Goal: Use online tool/utility: Utilize a website feature to perform a specific function

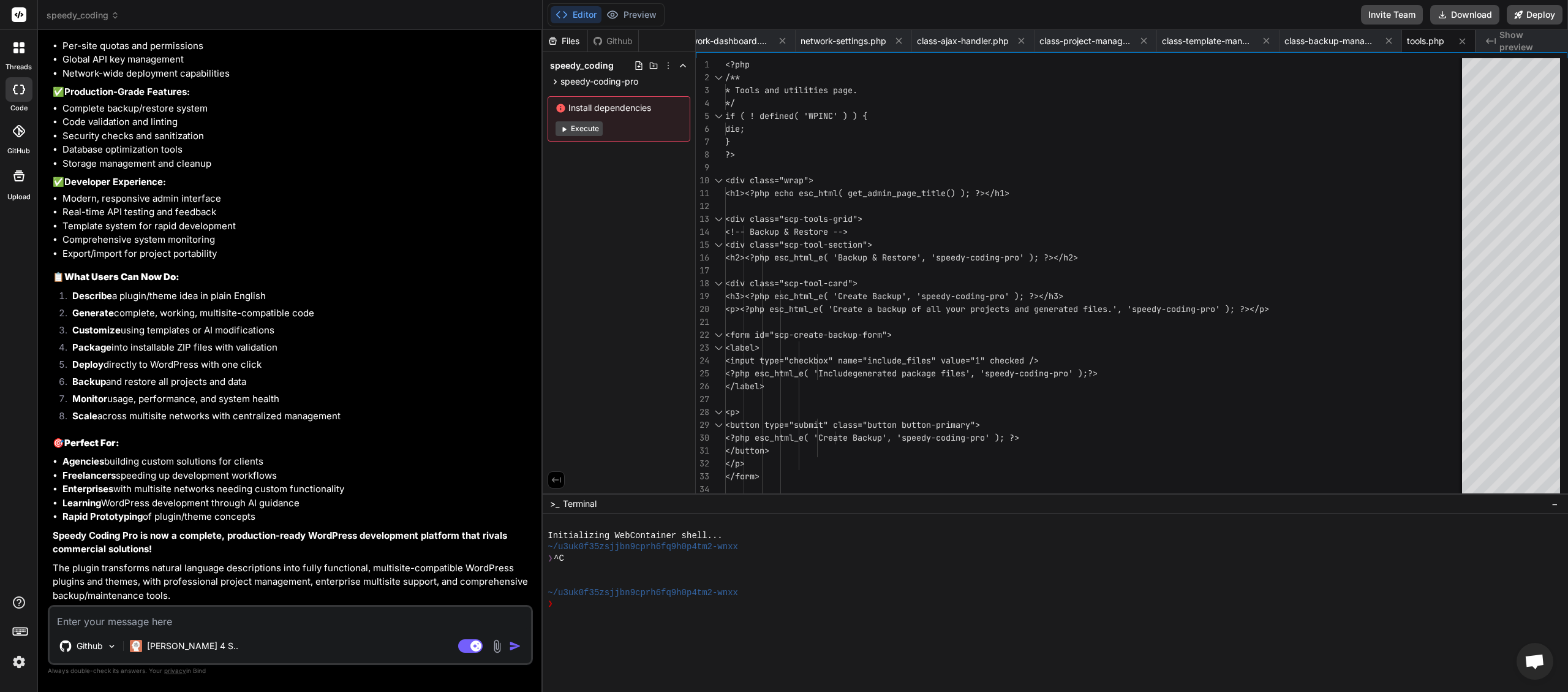
scroll to position [10741, 0]
click at [188, 614] on textarea at bounding box center [290, 618] width 482 height 22
type textarea "i"
type textarea "x"
type textarea "is"
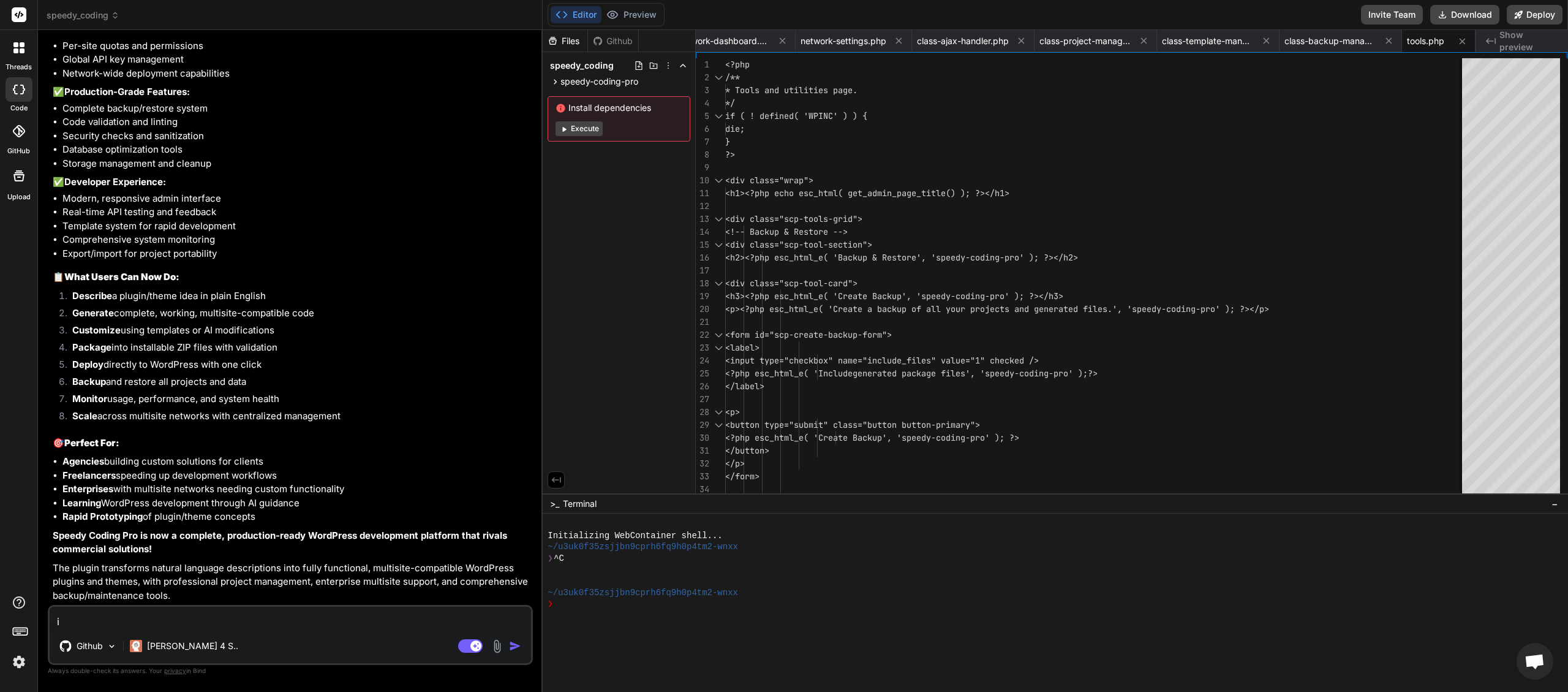
type textarea "x"
type textarea "is"
type textarea "x"
type textarea "is t"
type textarea "x"
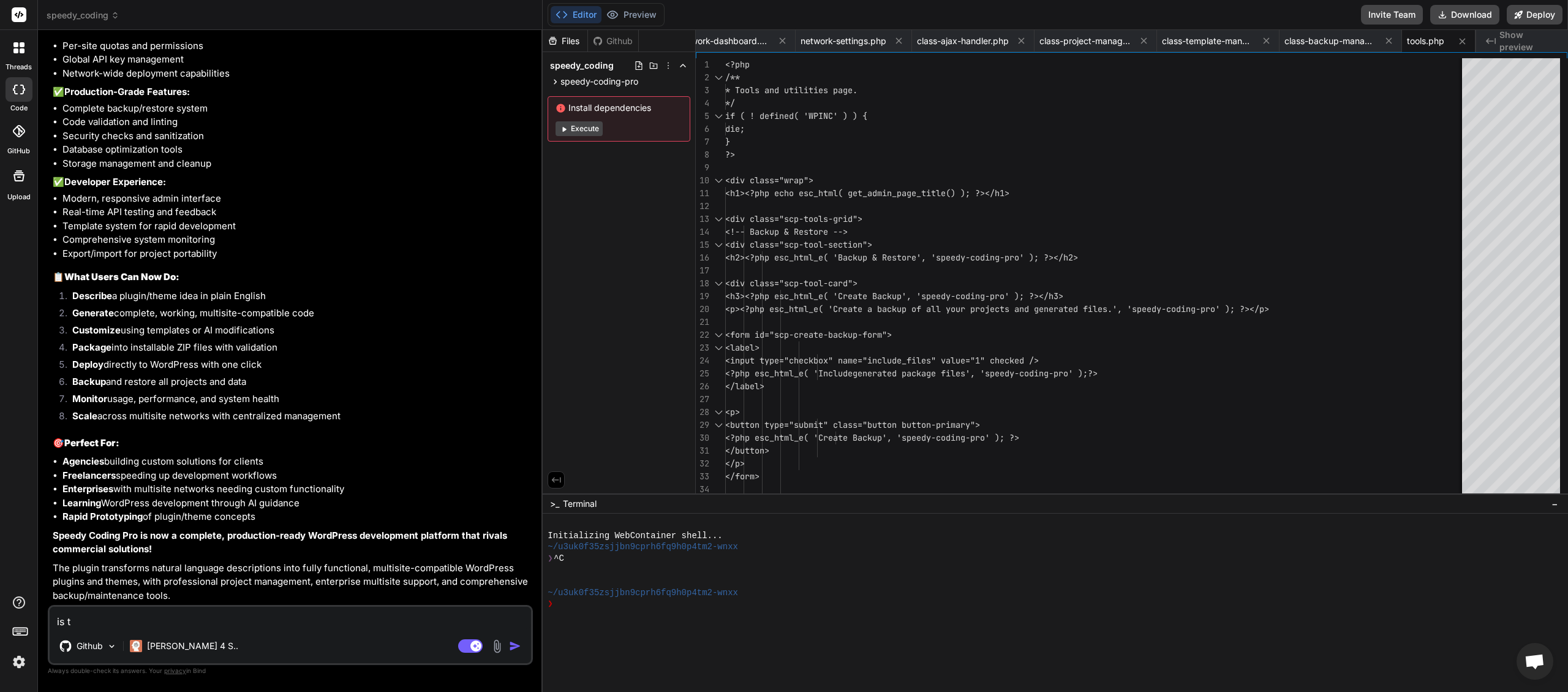
type textarea "is th"
type textarea "x"
type textarea "is the"
type textarea "x"
type textarea "is ther"
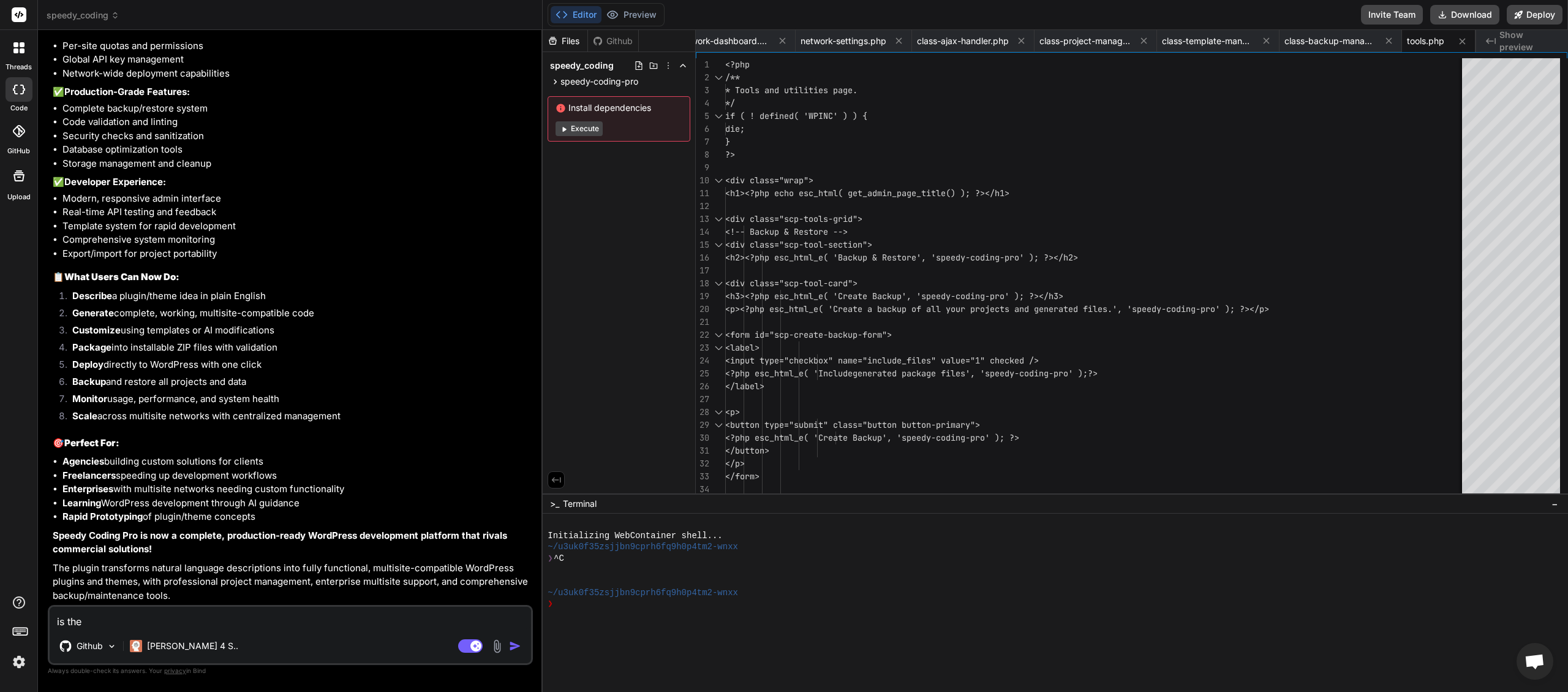
type textarea "x"
type textarea "is there"
type textarea "x"
type textarea "is there"
type textarea "x"
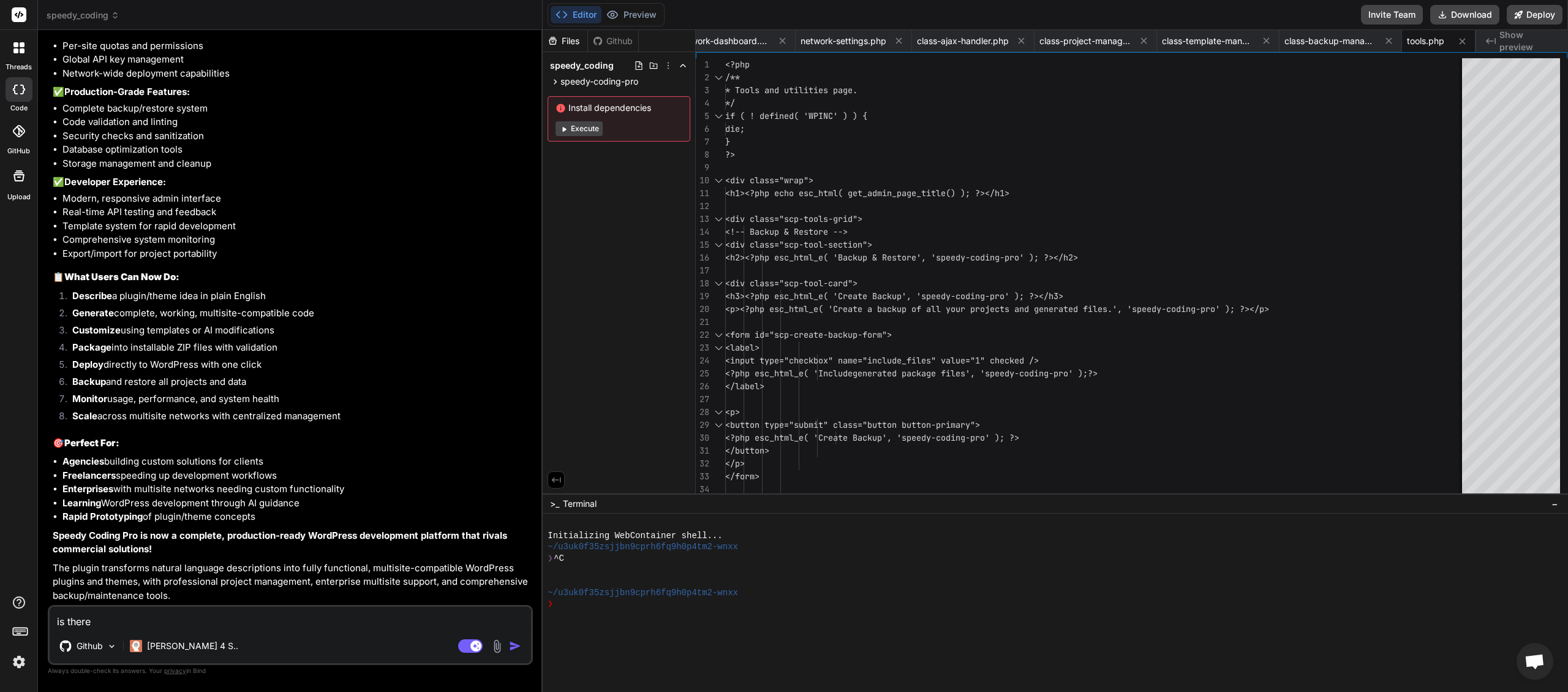
type textarea "is there m"
type textarea "x"
type textarea "is there mo"
type textarea "x"
type textarea "is there mor"
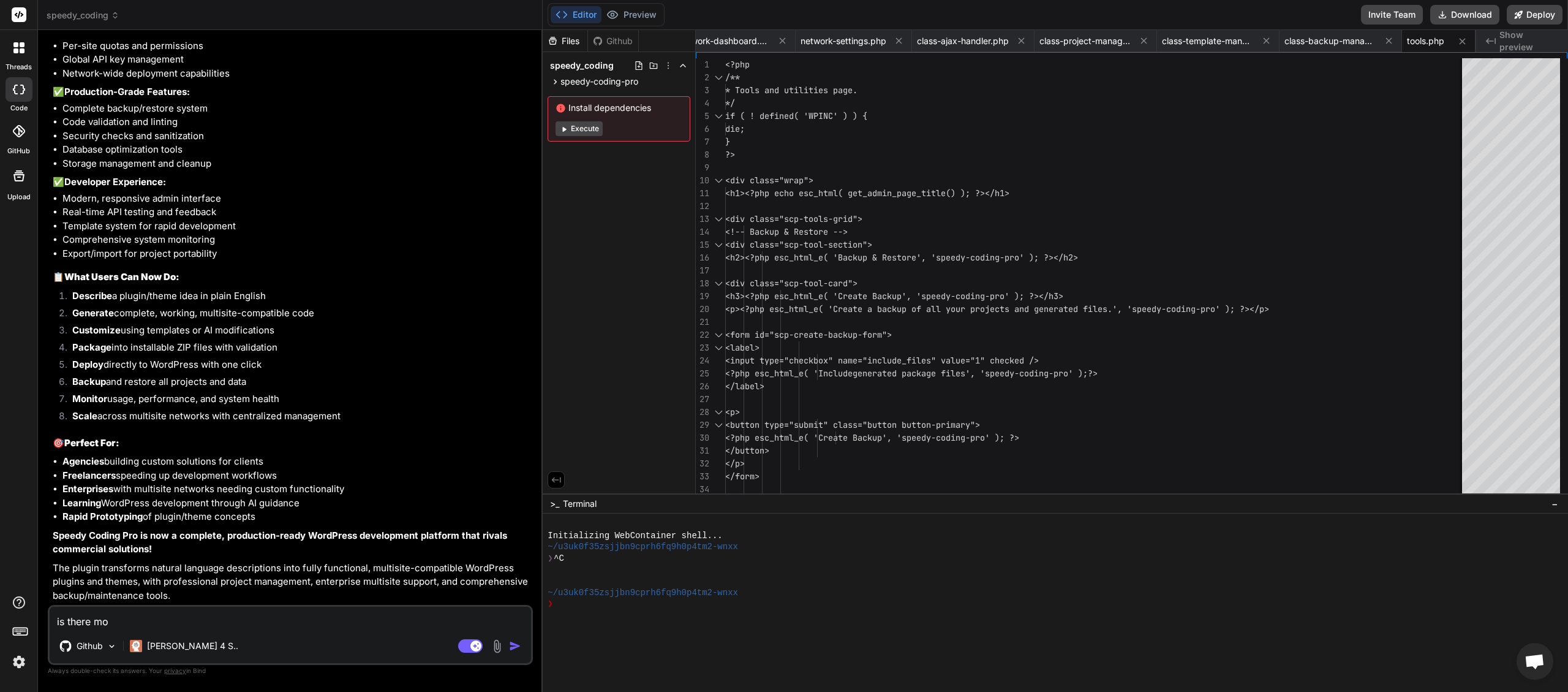
type textarea "x"
type textarea "is there more"
type textarea "x"
type textarea "is there more"
type textarea "x"
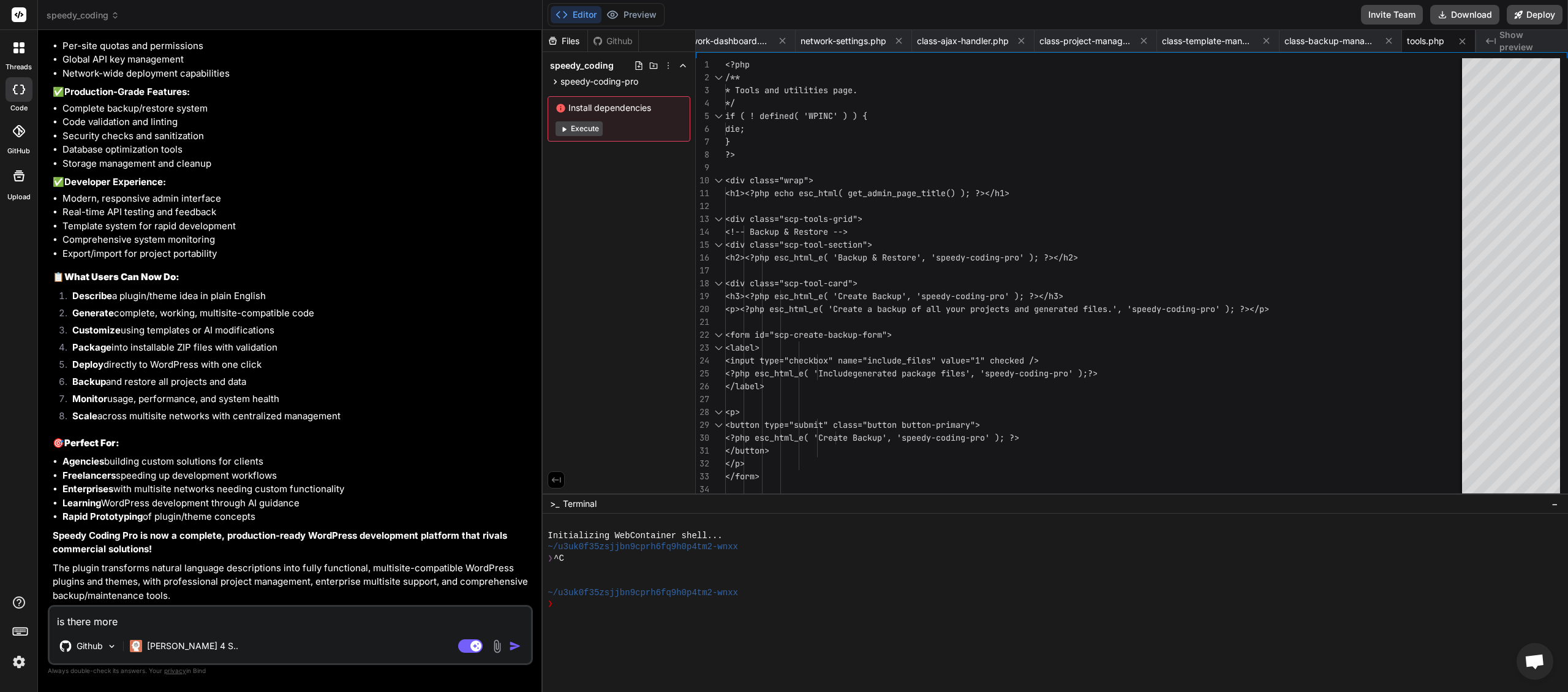
type textarea "is there more t"
type textarea "x"
type textarea "is there more to"
type textarea "x"
type textarea "is there more to"
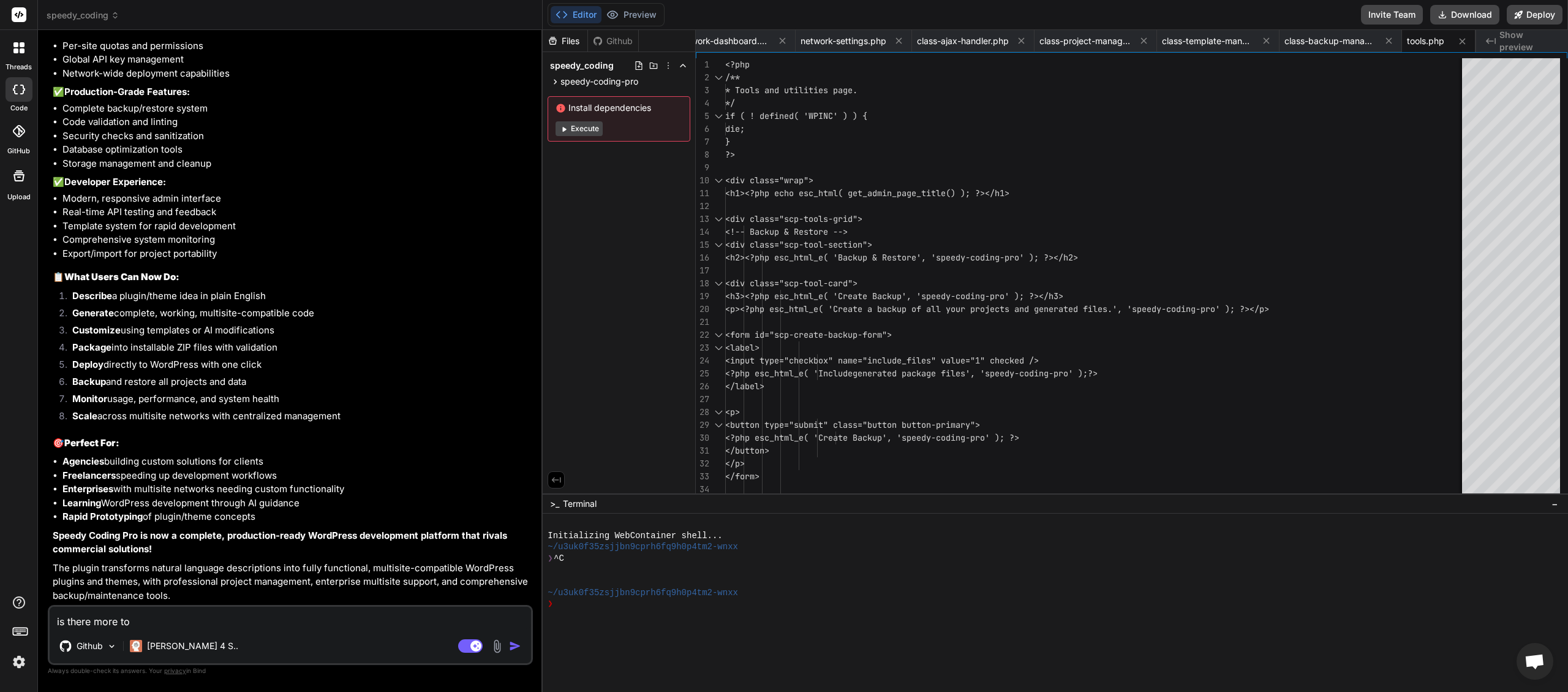
type textarea "x"
type textarea "is there more to g"
type textarea "x"
type textarea "is there more to ge"
type textarea "x"
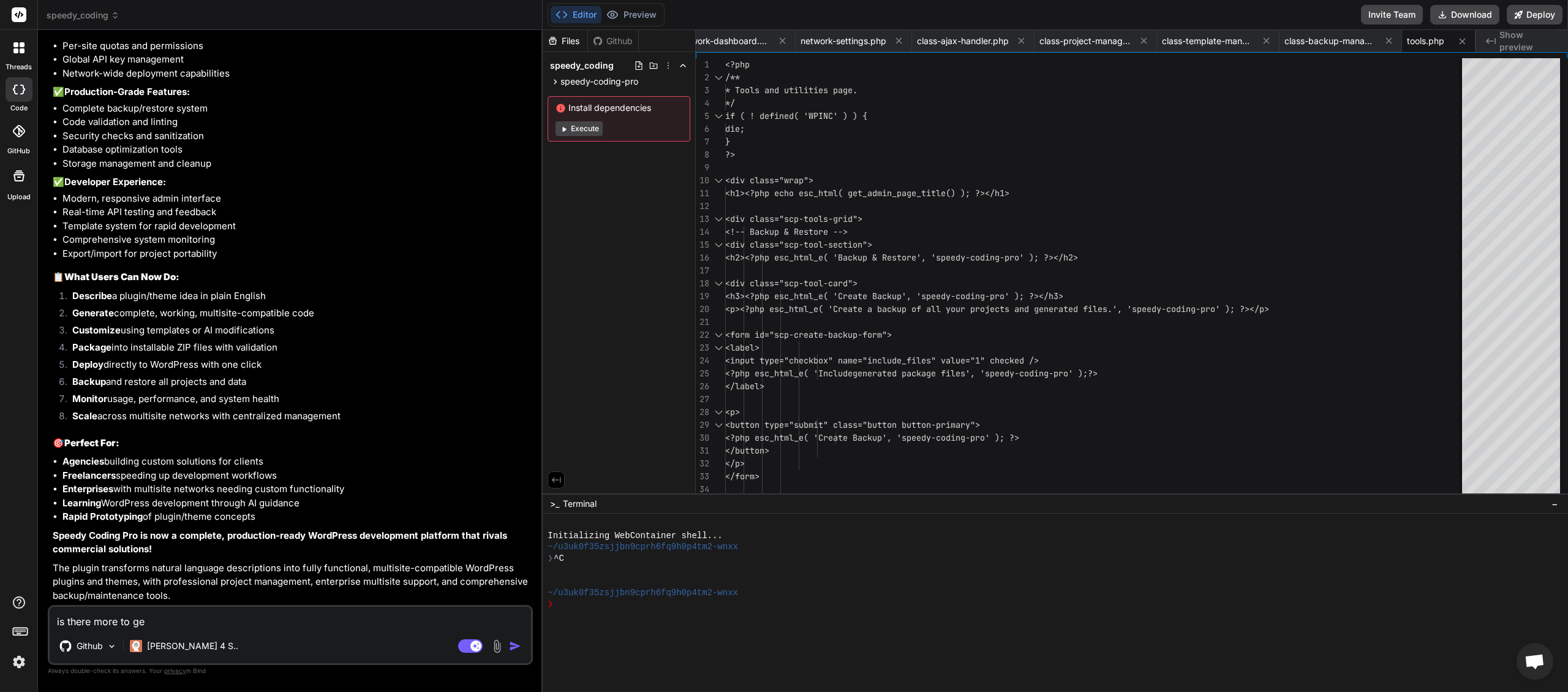
type textarea "is there more to gen"
type textarea "x"
type textarea "is there more to gene"
type textarea "x"
type textarea "is there more to gener"
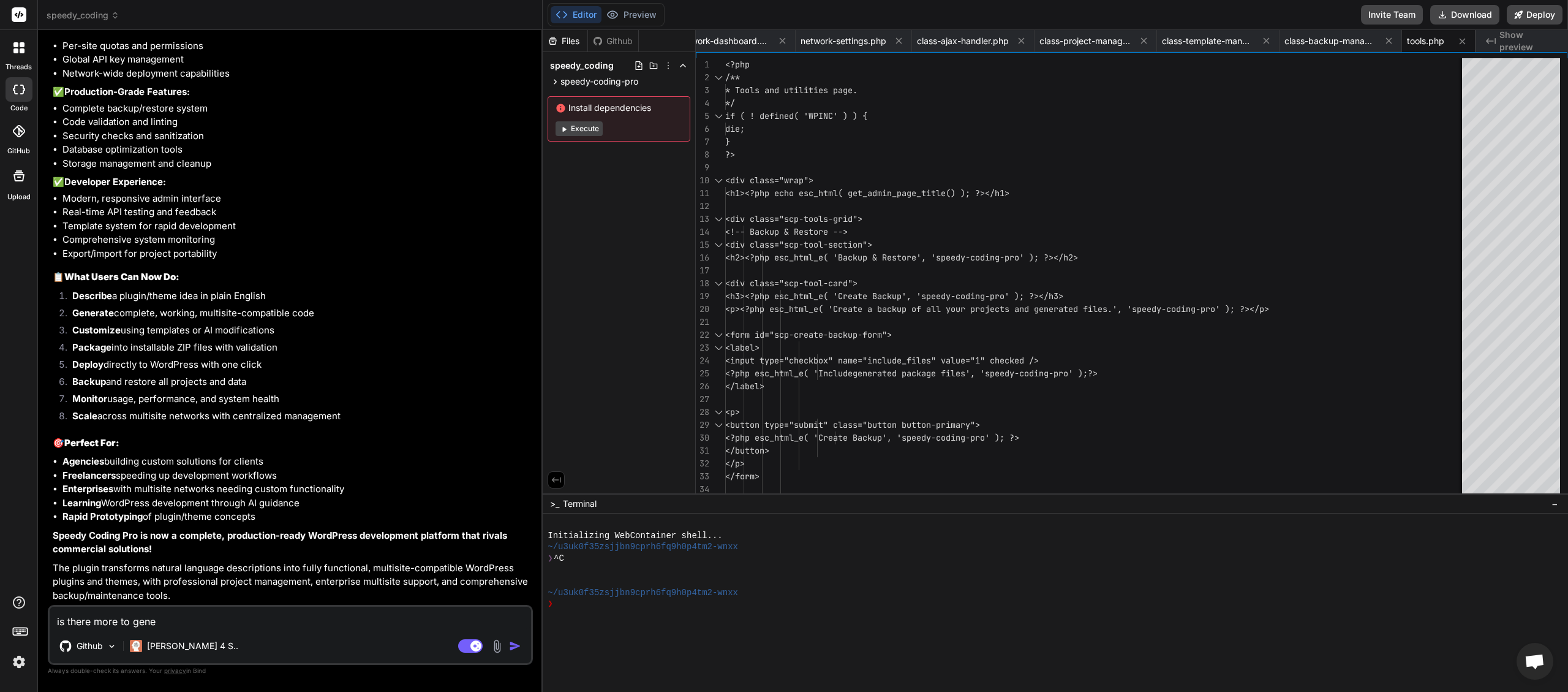
type textarea "x"
type textarea "is there more to genera"
type textarea "x"
type textarea "is there more to generat"
type textarea "x"
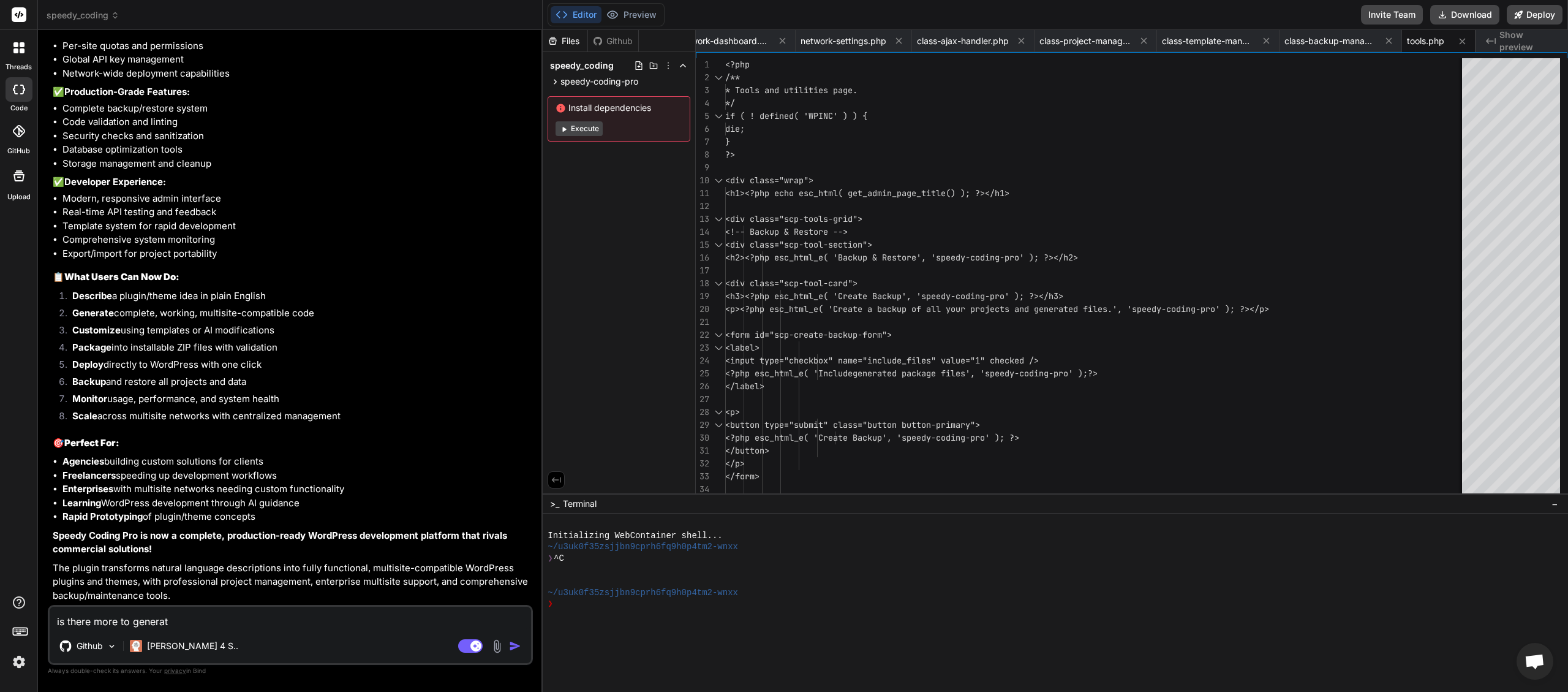
type textarea "is there more to generate"
type textarea "x"
type textarea "is there more to generate"
type textarea "x"
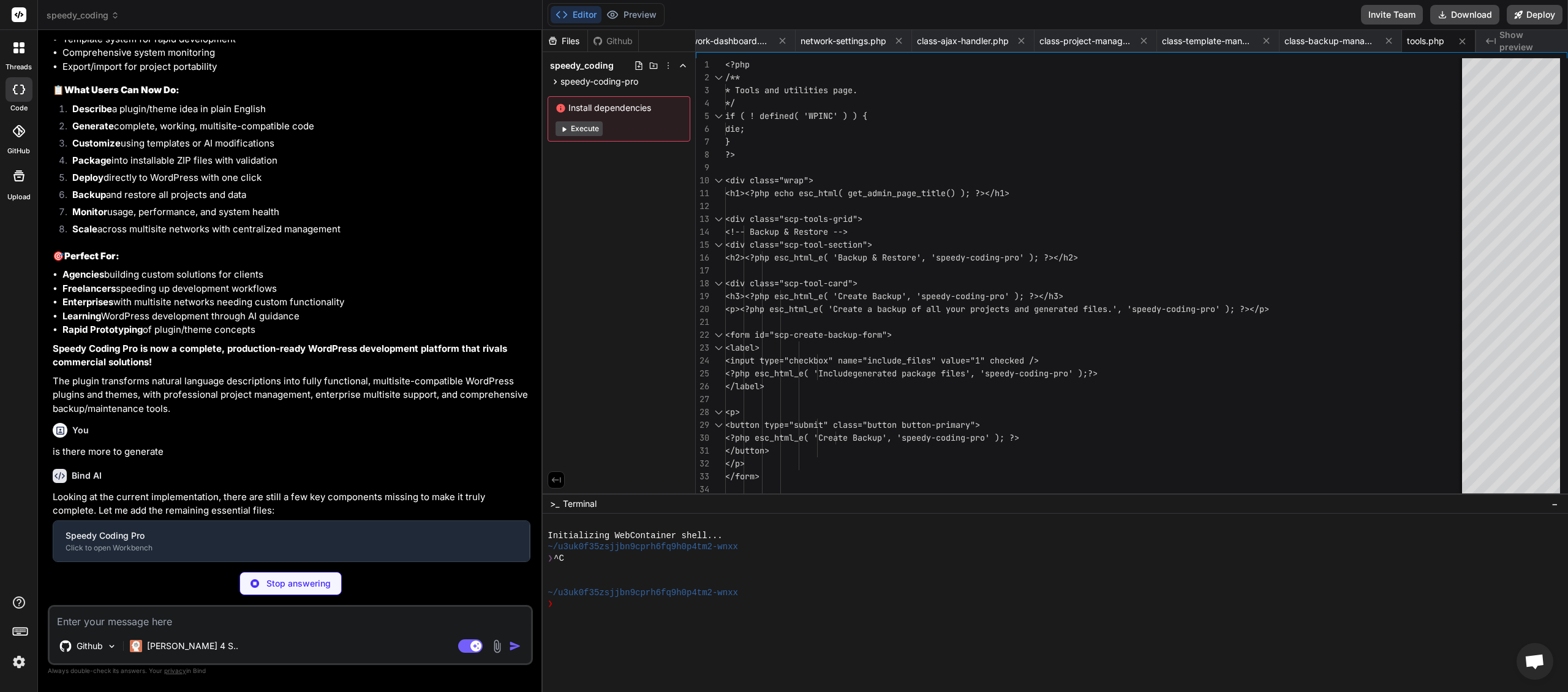
scroll to position [10857, 0]
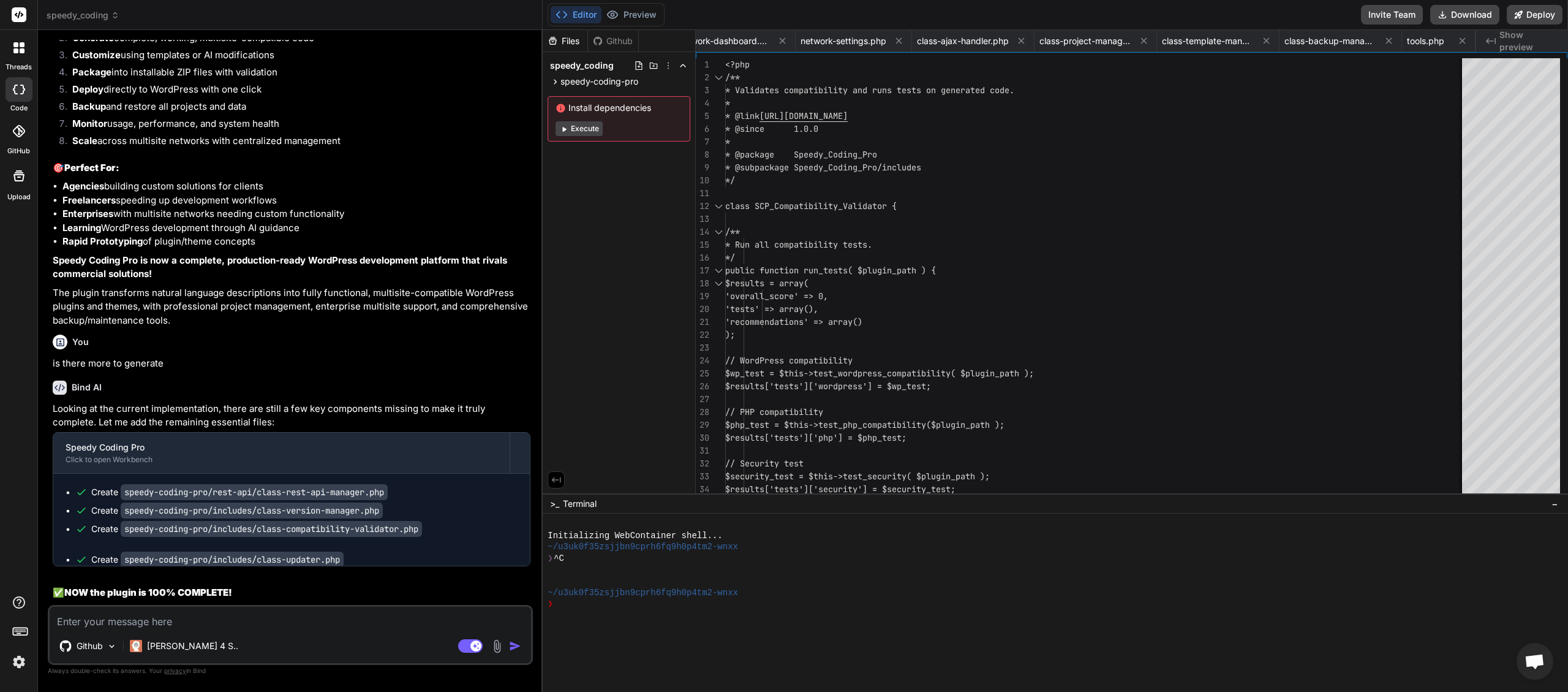
type textarea "x"
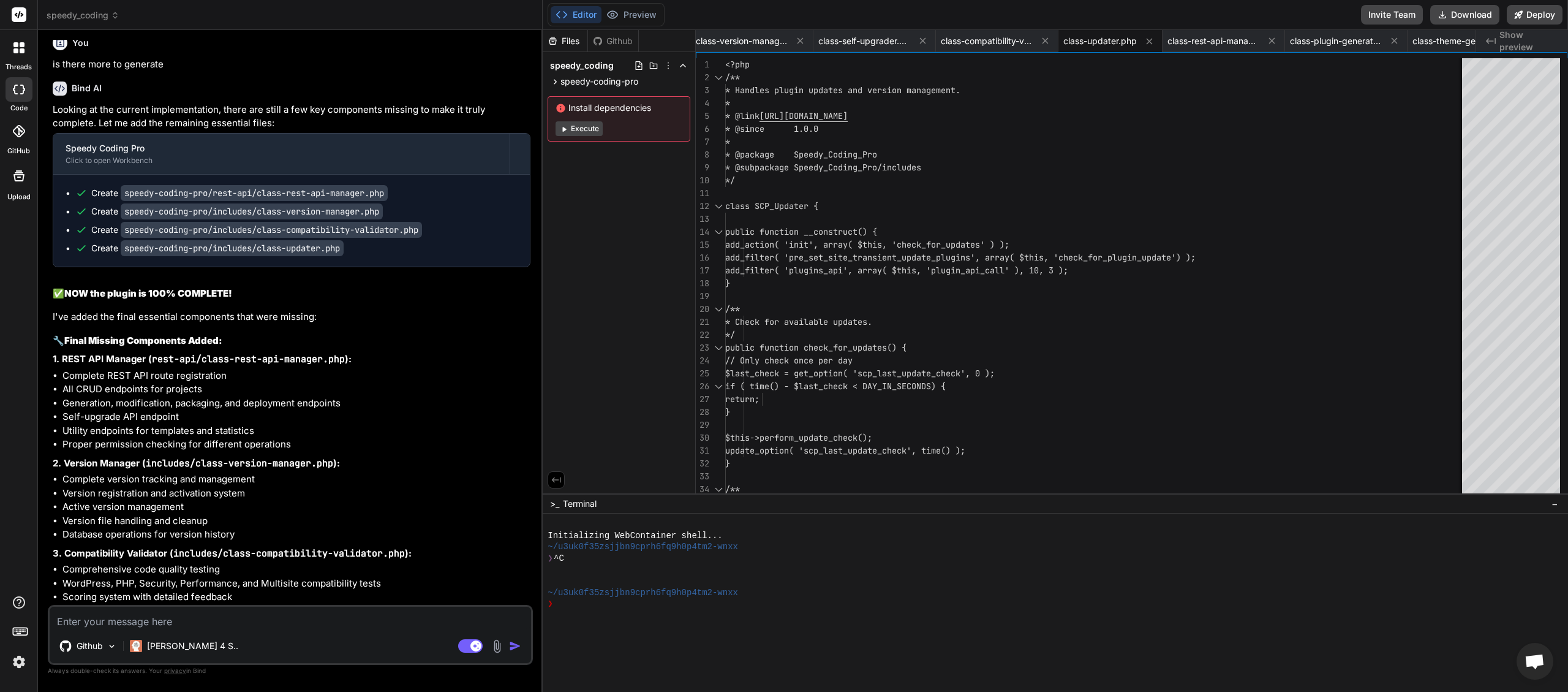
scroll to position [11098, 0]
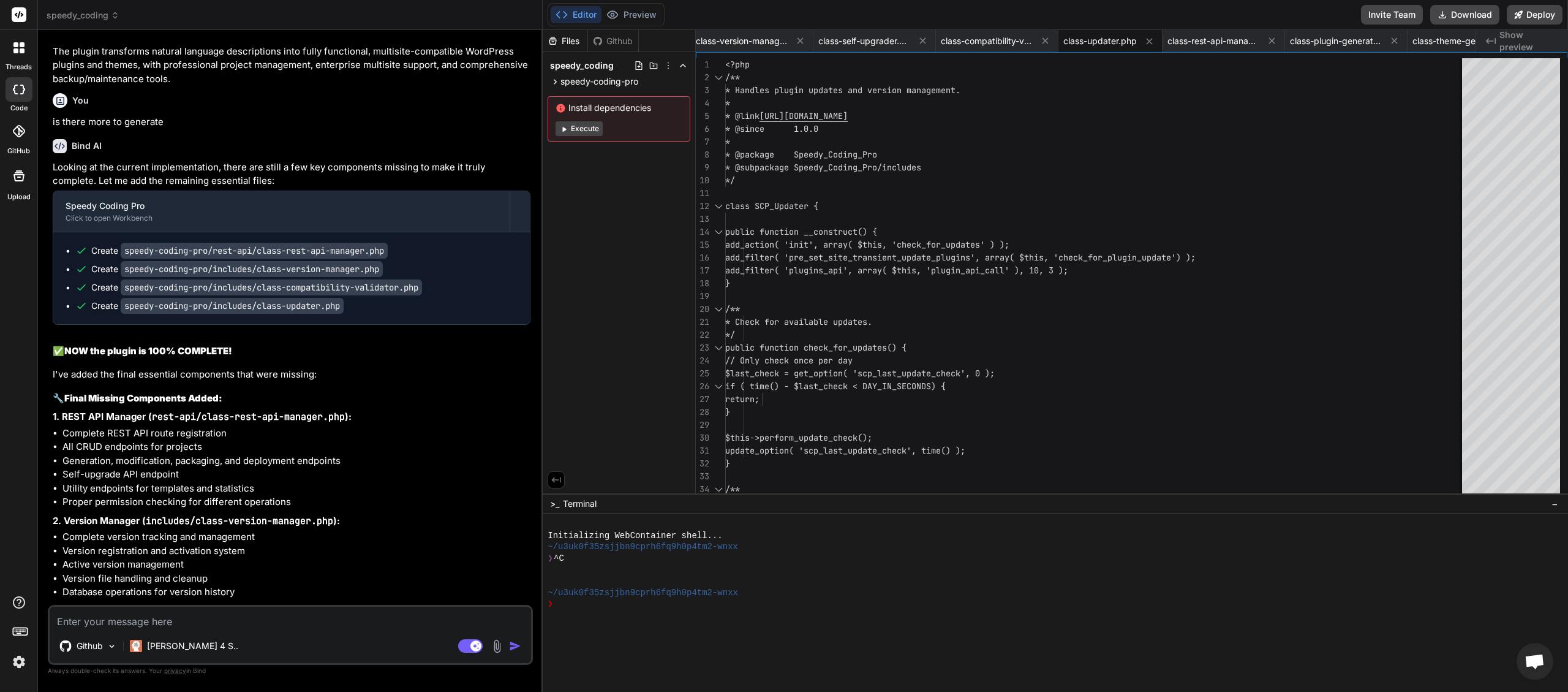
drag, startPoint x: 147, startPoint y: 282, endPoint x: 51, endPoint y: 279, distance: 96.0
click at [51, 279] on div "You Continue Bind AI Of course. I will continue implementing the final features…" at bounding box center [292, 323] width 483 height 565
copy p "is there more to generate"
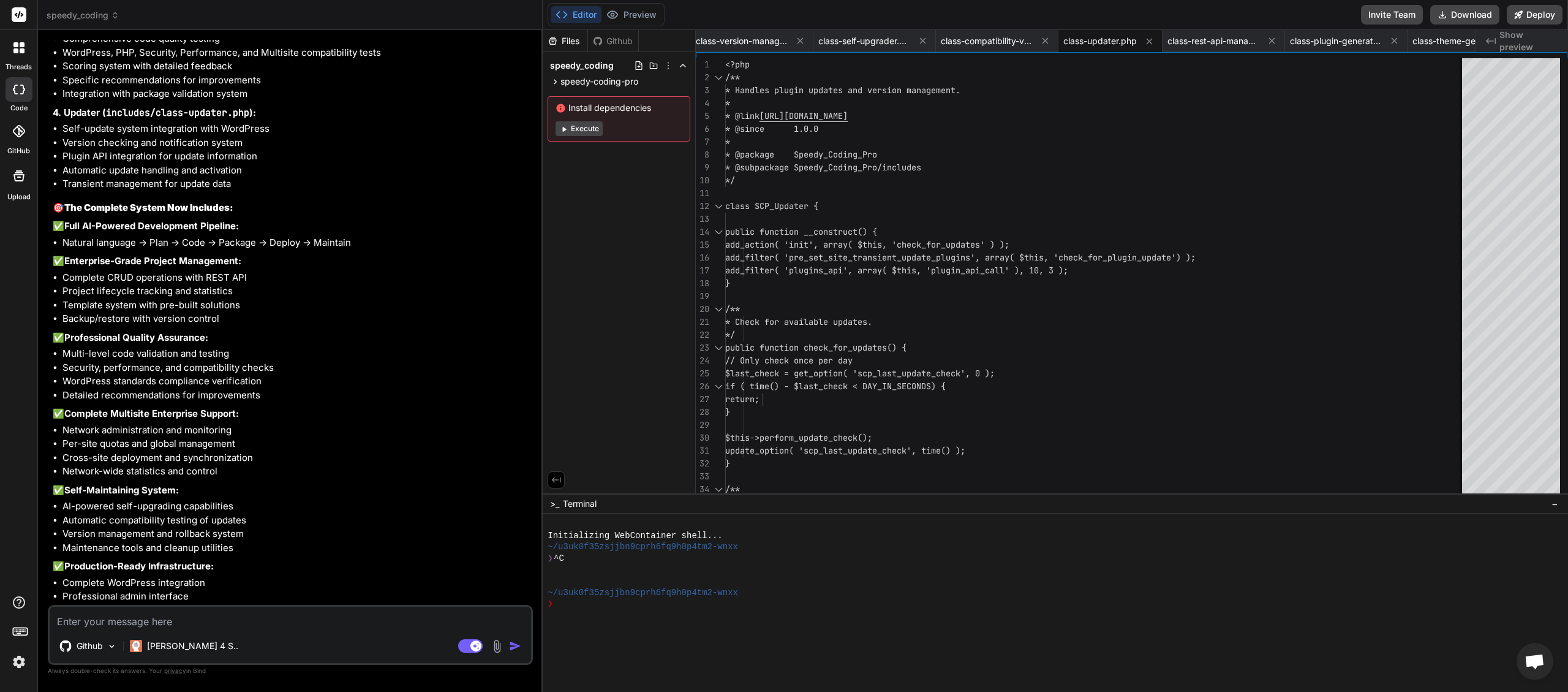
scroll to position [12128, 0]
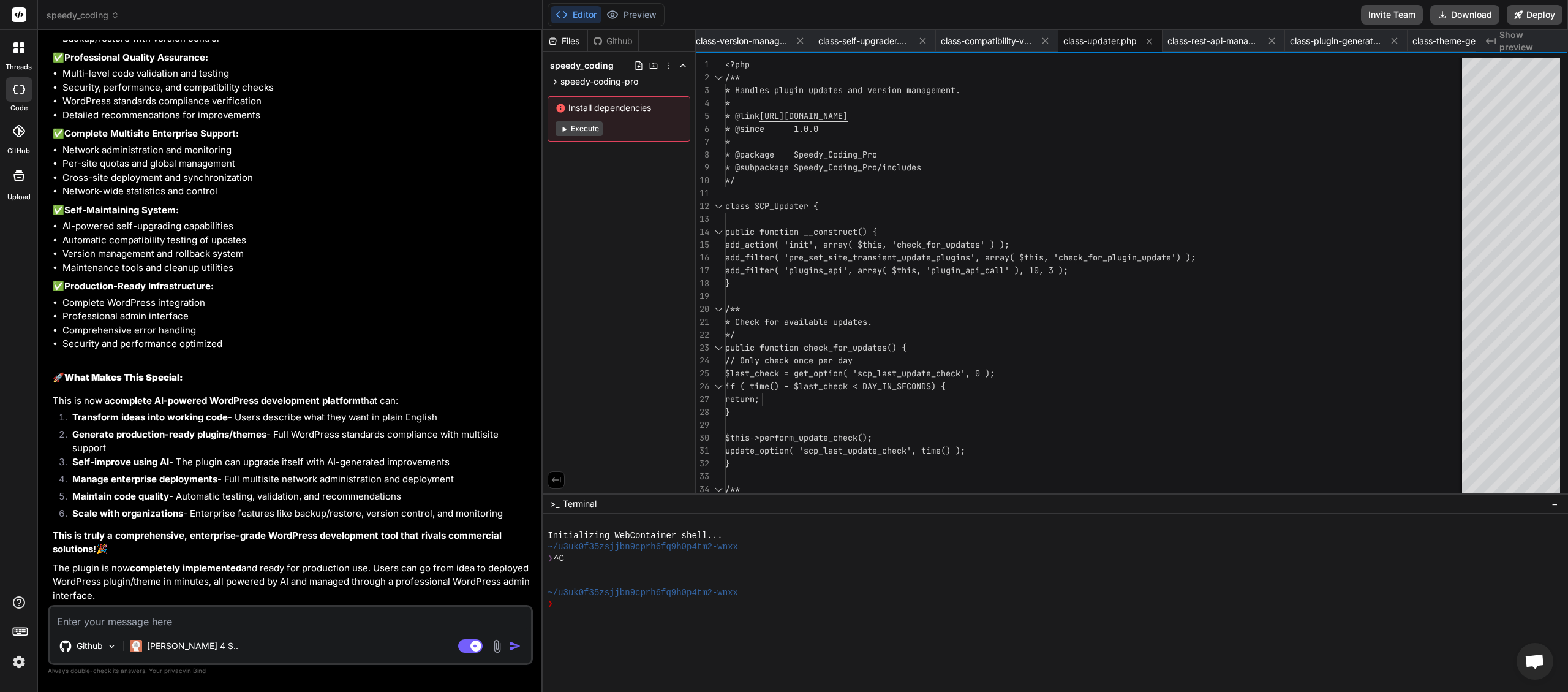
paste textarea "is there more to generate"
type textarea "is there more to generate"
type textarea "x"
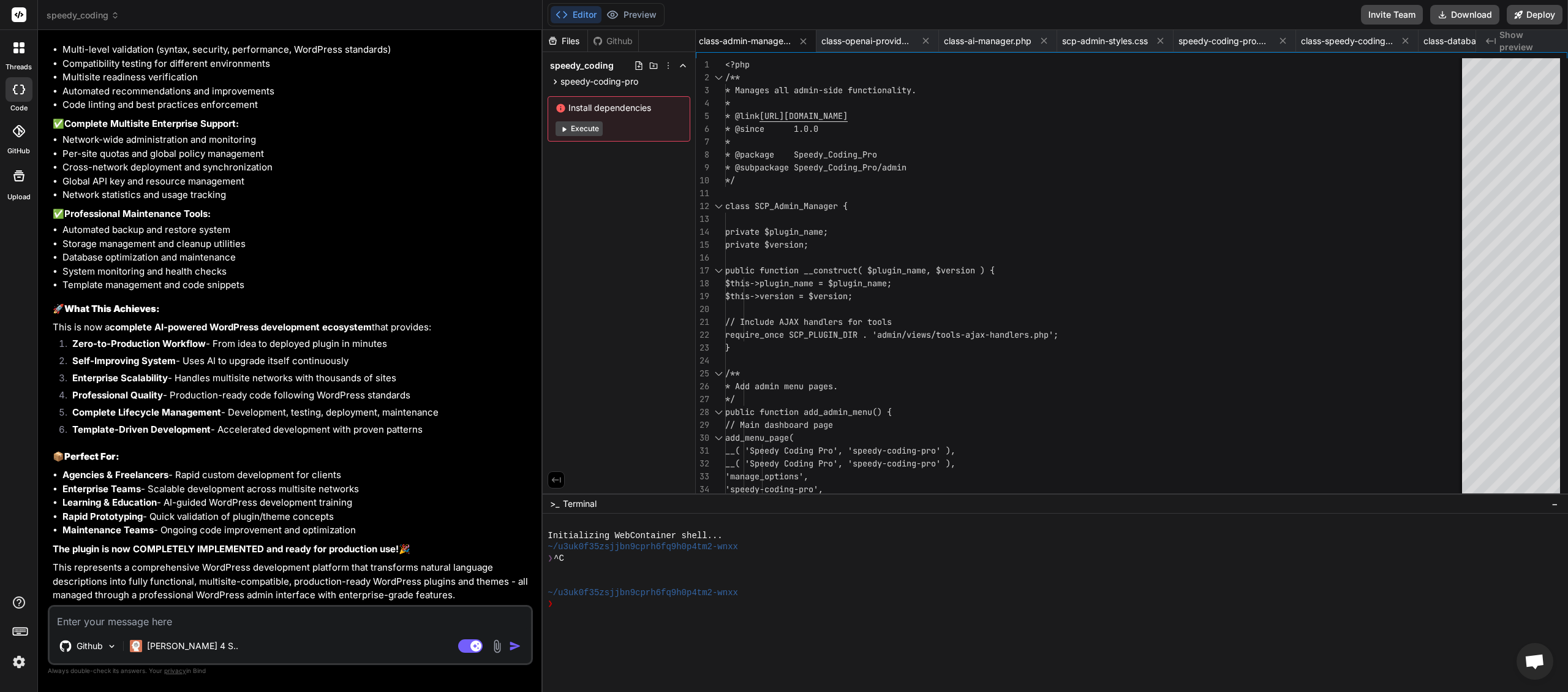
scroll to position [0, 444]
click at [1478, 14] on button "Download" at bounding box center [1465, 14] width 69 height 20
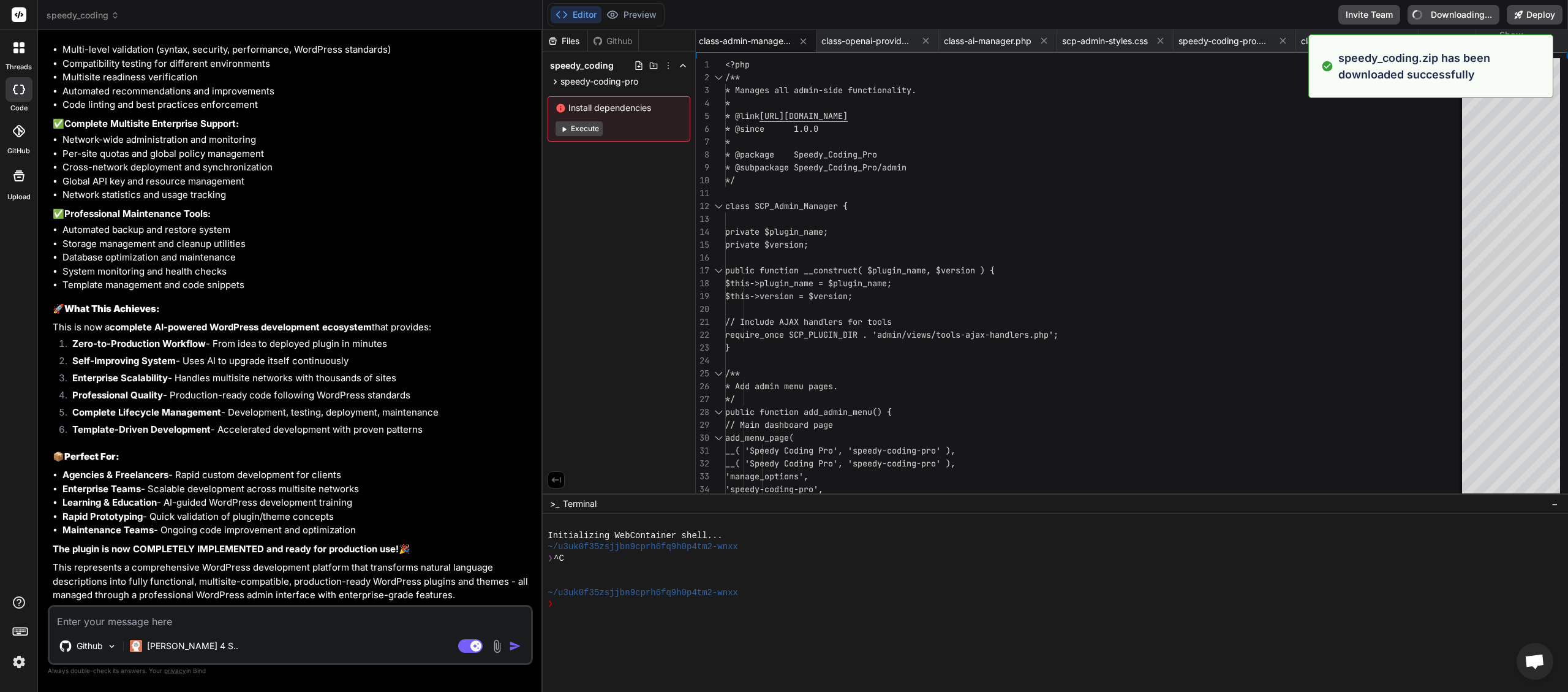
type textarea "x"
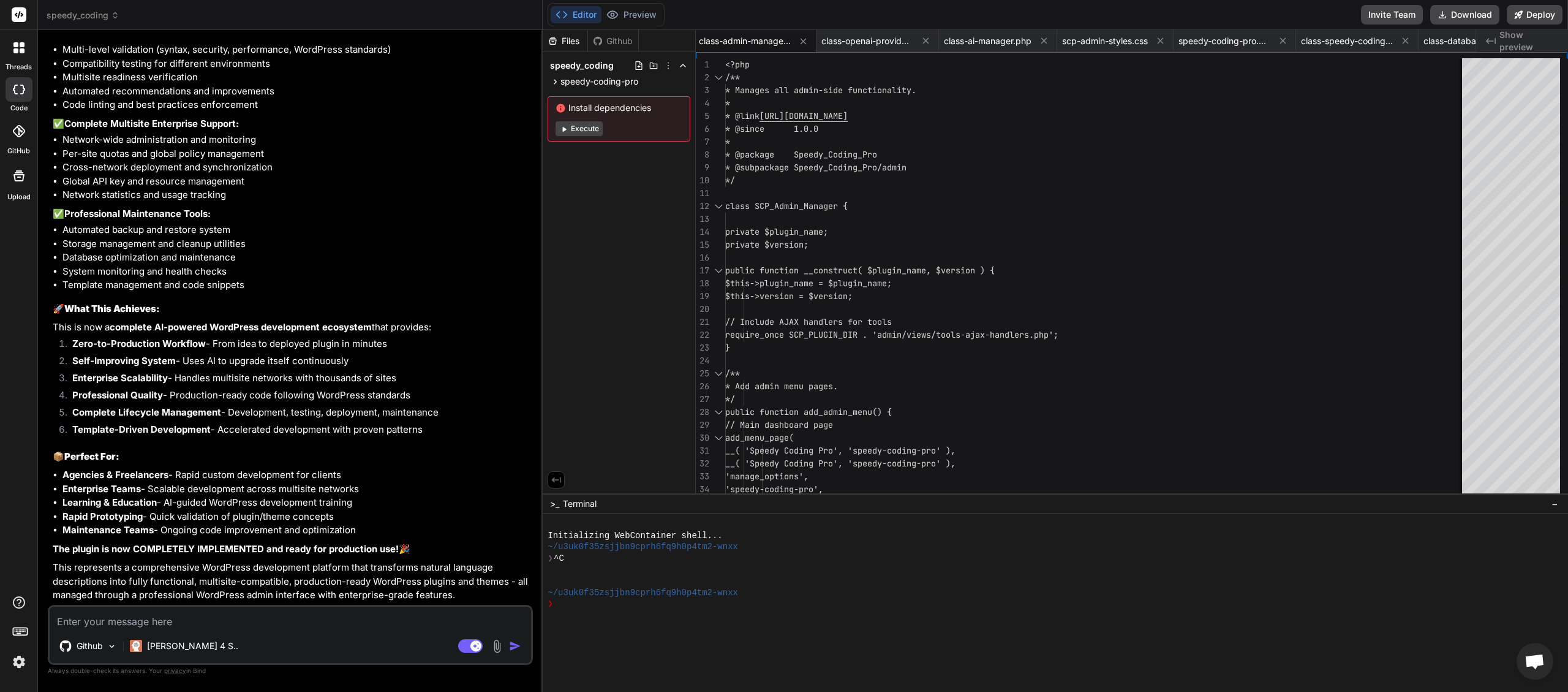
paste textarea "[JS Error] TypeError: projects.forEach is not a function File: [URL][DOMAIN_NAM…"
type textarea "[JS Error] TypeError: projects.forEach is not a function File: [URL][DOMAIN_NAM…"
type textarea "x"
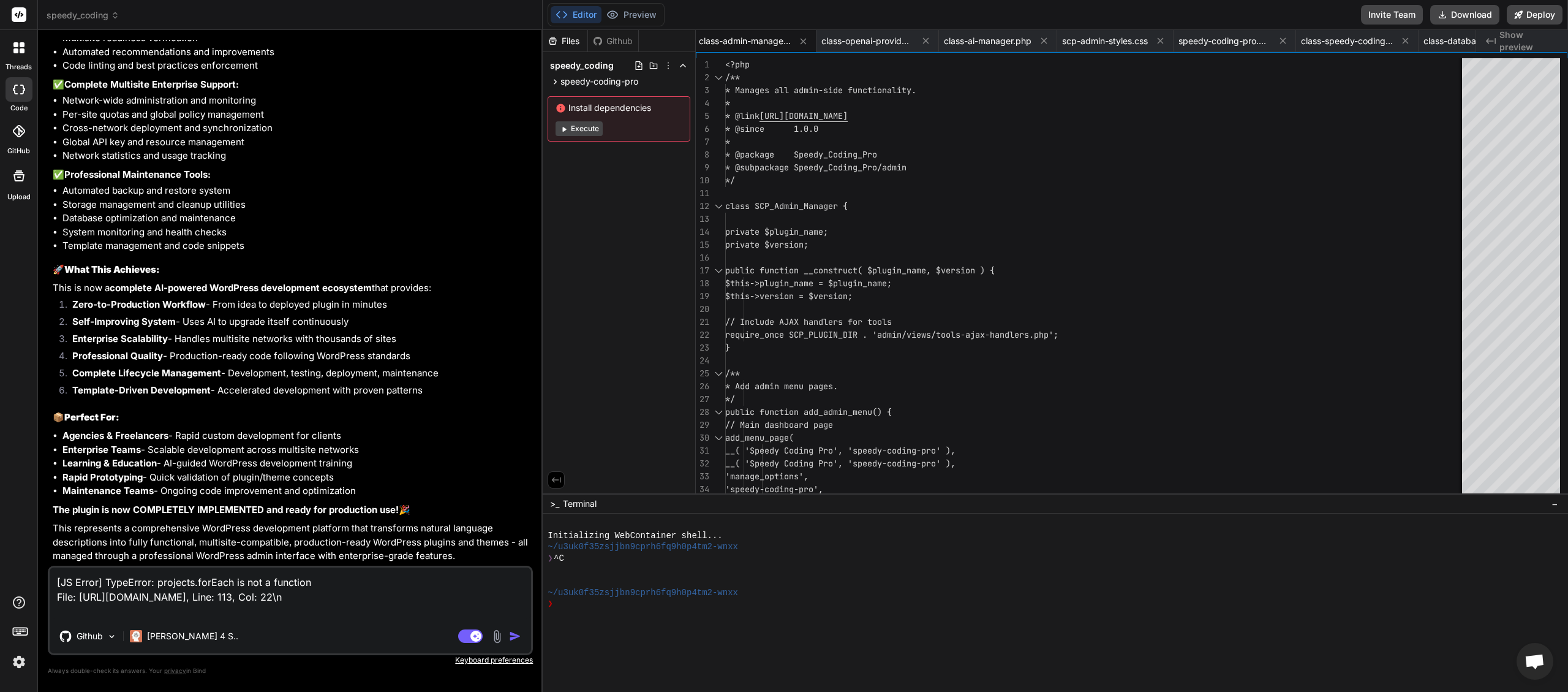
type textarea "[JS Error] TypeError: projects.forEach is not a function File: [URL][DOMAIN_NAM…"
click at [517, 636] on img "button" at bounding box center [515, 636] width 12 height 12
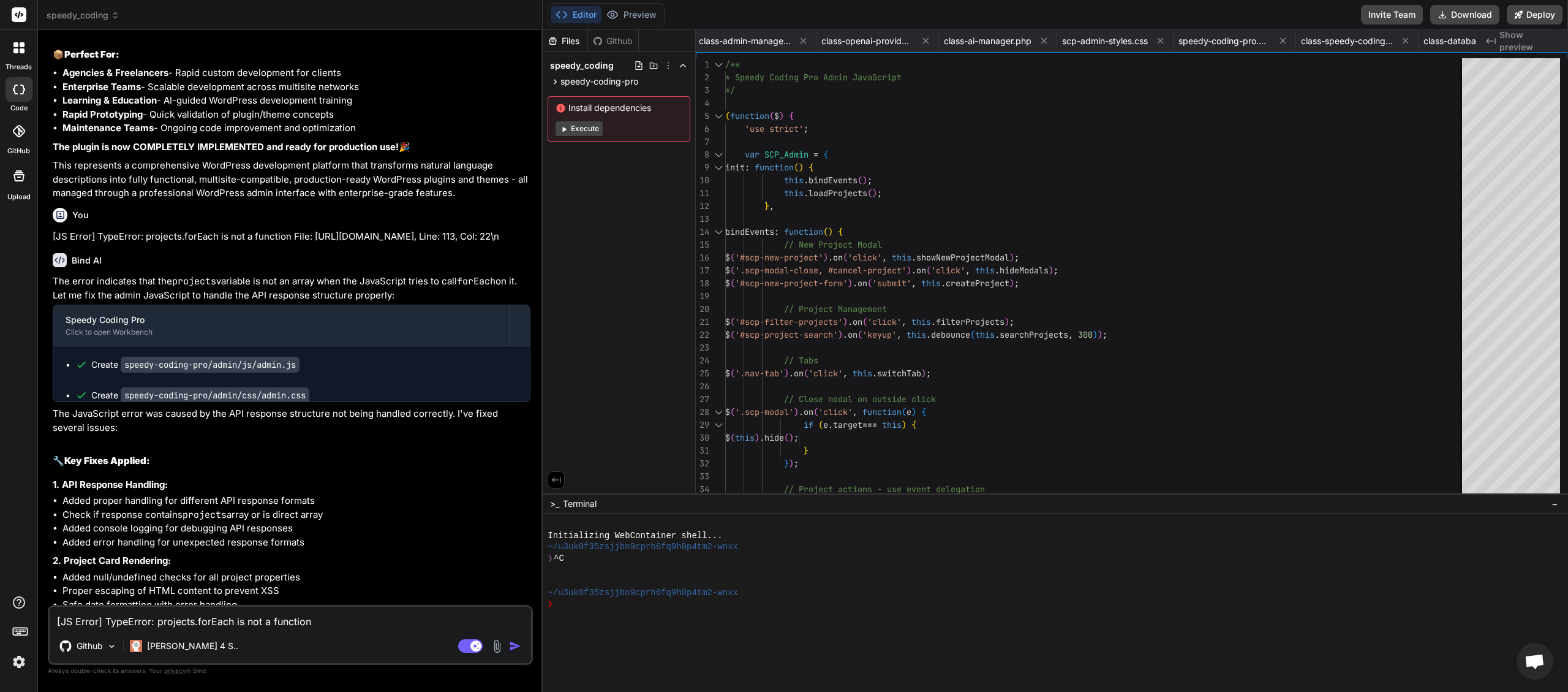
type textarea "x"
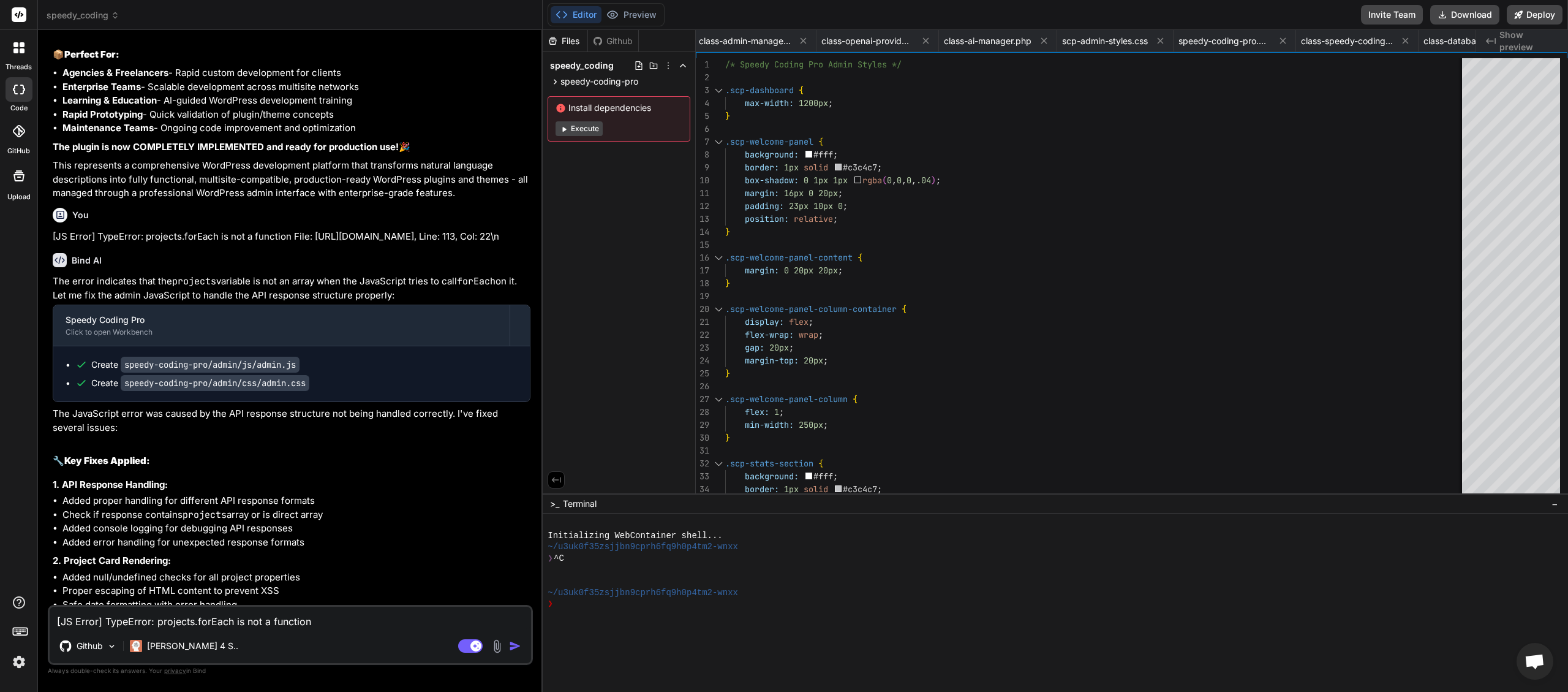
scroll to position [0, 1797]
